Goal: Task Accomplishment & Management: Use online tool/utility

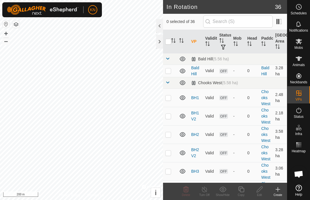
click at [282, 190] on create-svg-icon at bounding box center [278, 189] width 18 height 7
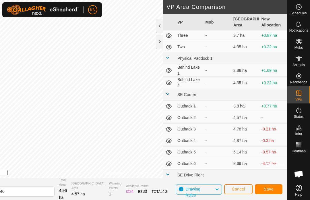
scroll to position [290, 0]
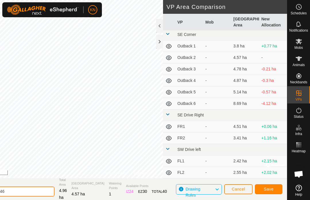
click at [51, 194] on input "[DATE] 142546" at bounding box center [14, 192] width 80 height 10
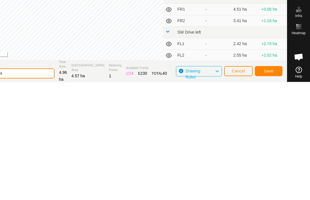
scroll to position [1, 0]
type input "2"
type input "[GEOGRAPHIC_DATA]"
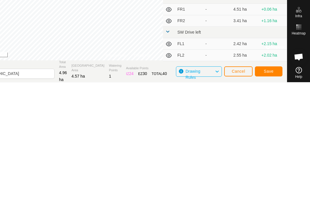
click at [273, 186] on span "Save" at bounding box center [269, 188] width 10 height 5
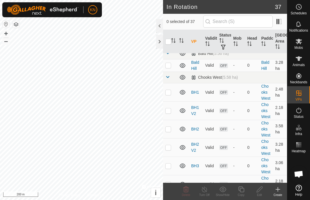
scroll to position [1, 0]
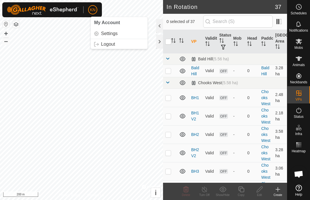
click at [127, 44] on link "Logout" at bounding box center [119, 44] width 57 height 9
